Goal: Find specific page/section: Find specific page/section

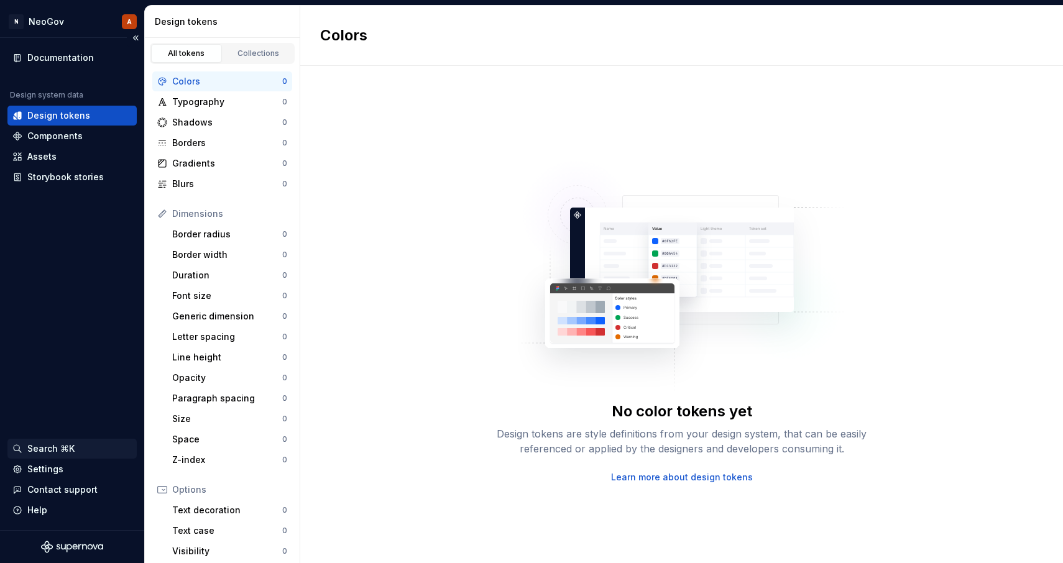
click at [39, 452] on div "Search ⌘K" at bounding box center [50, 449] width 47 height 12
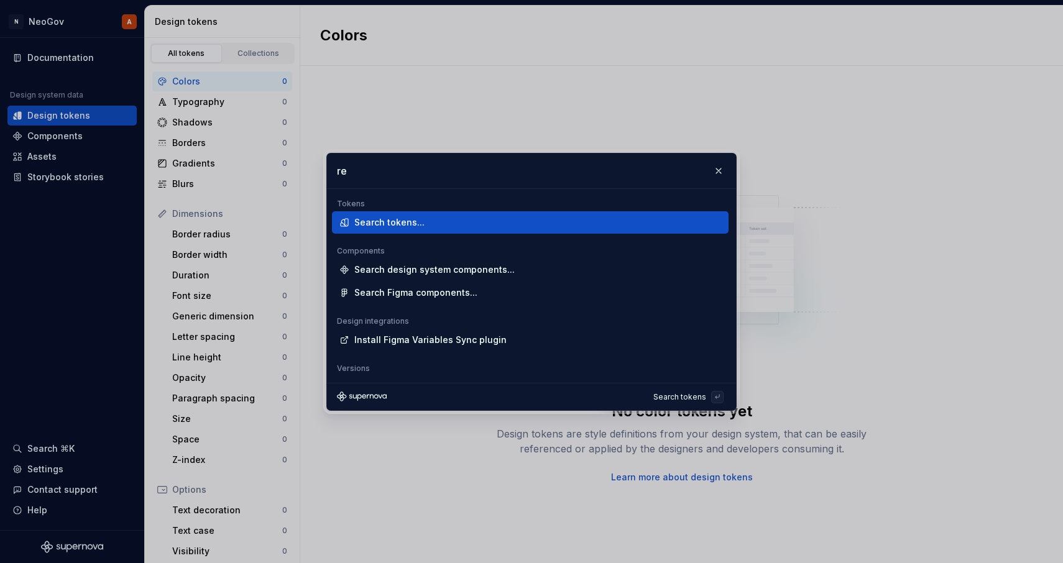
type input "r"
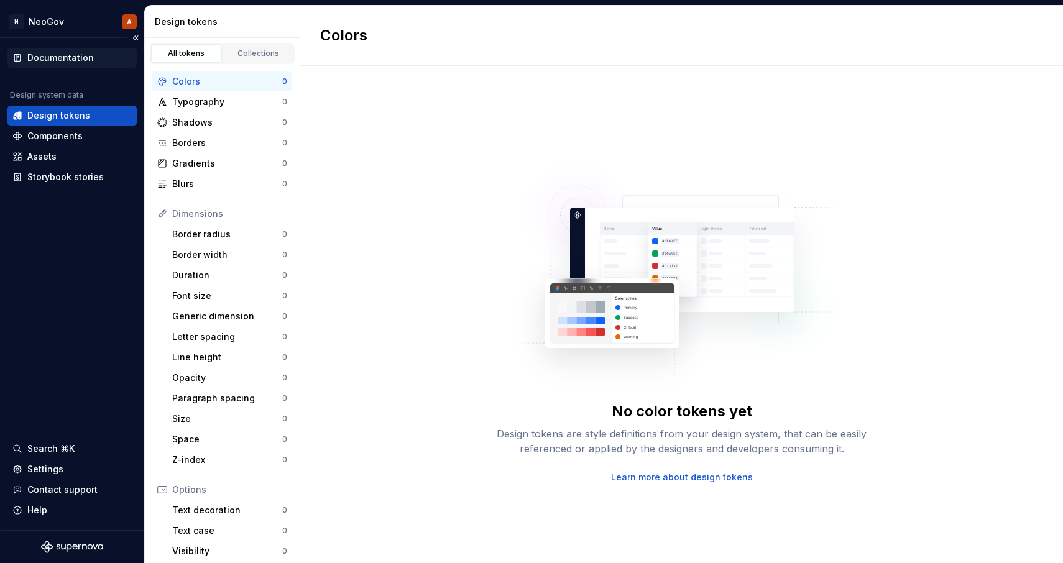
click at [53, 57] on div "Documentation" at bounding box center [60, 58] width 67 height 12
